Goal: Information Seeking & Learning: Understand process/instructions

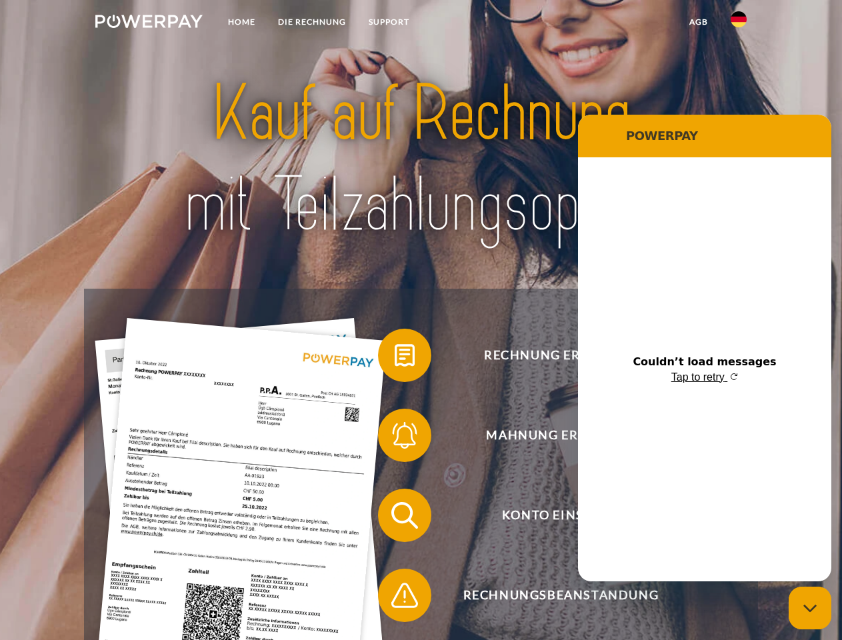
click at [149, 23] on img at bounding box center [148, 21] width 107 height 13
click at [739, 23] on img at bounding box center [739, 19] width 16 height 16
click at [698, 22] on link "agb" at bounding box center [698, 22] width 41 height 24
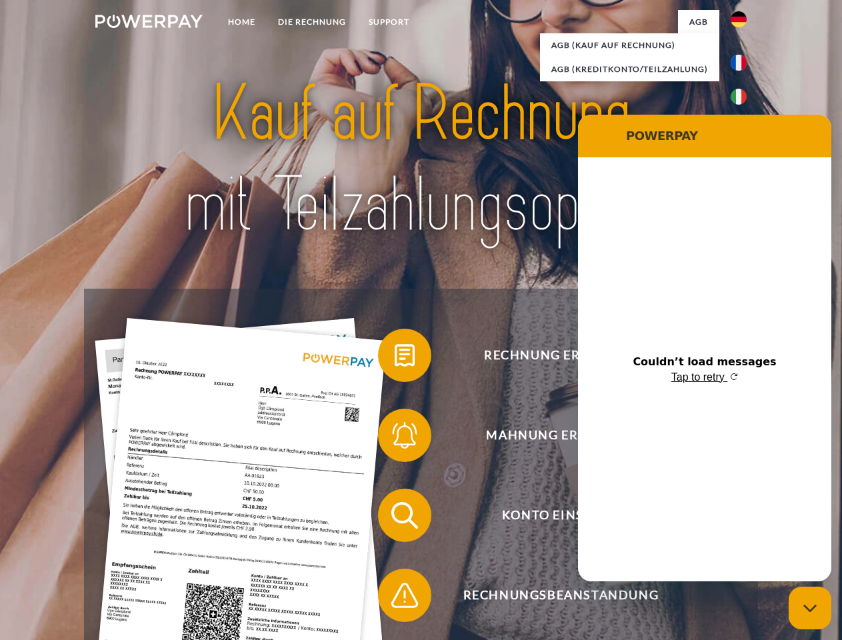
click at [395, 358] on span at bounding box center [384, 355] width 67 height 67
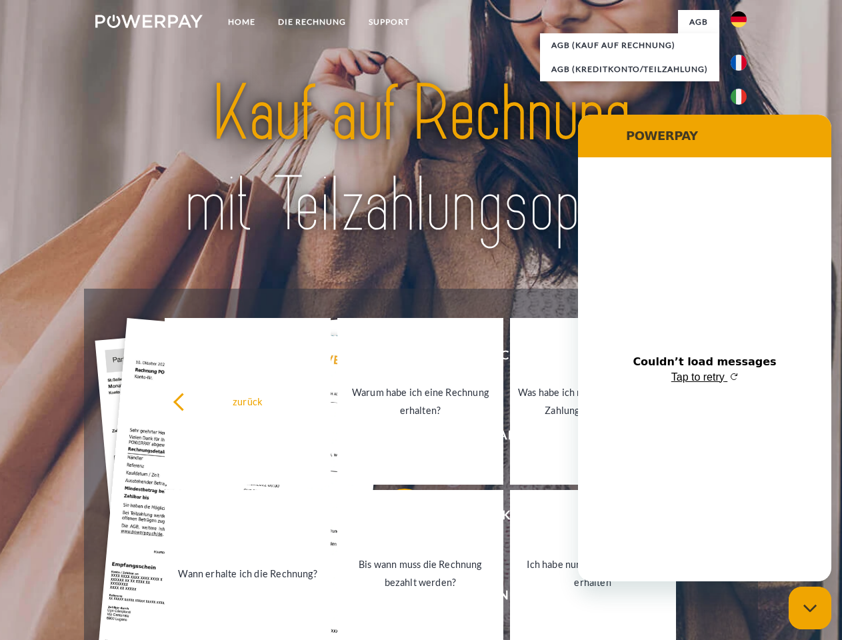
click at [395, 438] on link "Warum habe ich eine Rechnung erhalten?" at bounding box center [420, 401] width 166 height 167
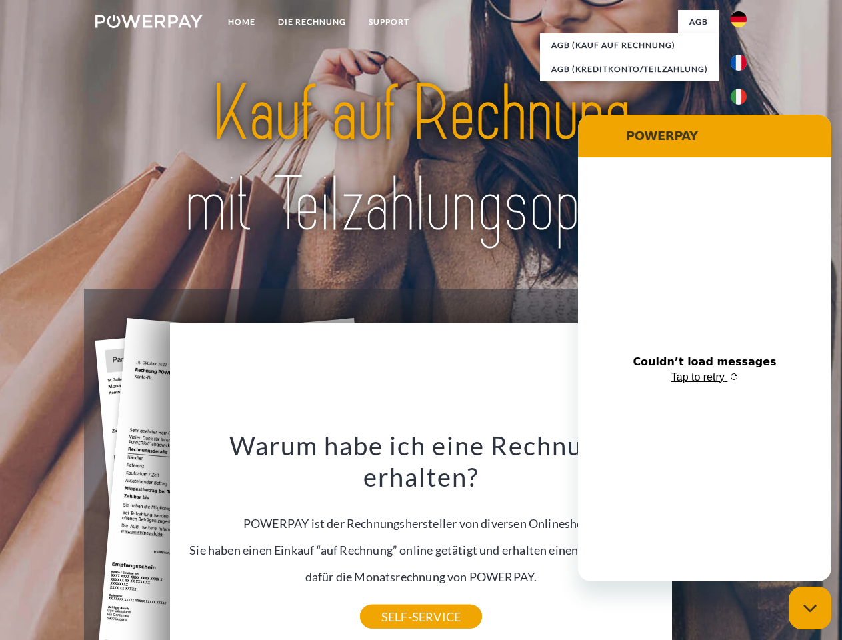
click at [395, 518] on div "Warum habe ich eine Rechnung erhalten? POWERPAY ist der Rechnungshersteller von…" at bounding box center [421, 522] width 487 height 187
click at [395, 598] on div "Warum habe ich eine Rechnung erhalten? POWERPAY ist der Rechnungshersteller von…" at bounding box center [421, 522] width 487 height 187
click at [810, 608] on icon "Close messaging window" at bounding box center [810, 608] width 14 height 9
